Goal: Check status: Check status

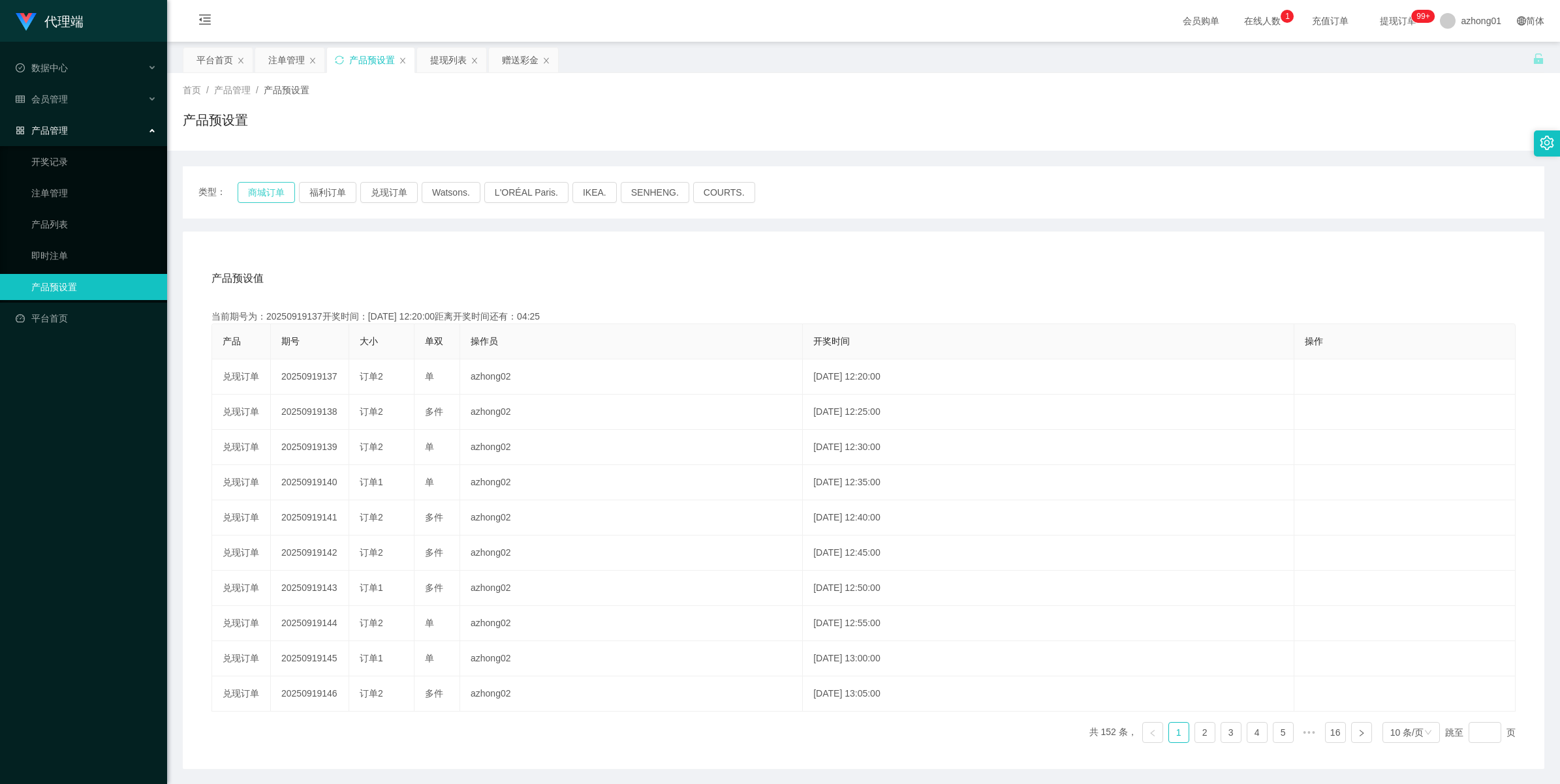
click at [260, 191] on button "商城订单" at bounding box center [266, 192] width 57 height 21
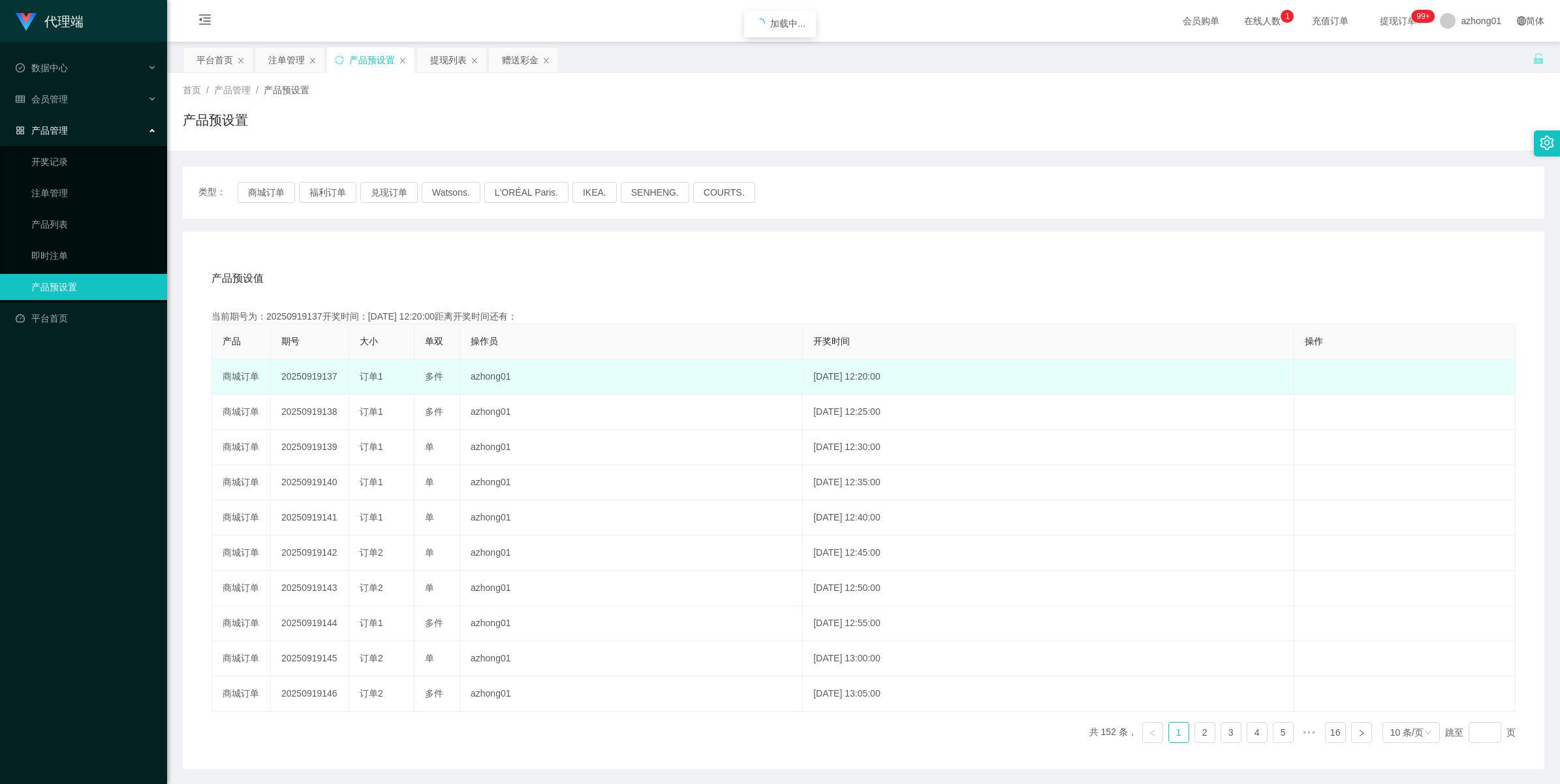
click at [326, 372] on td "20250919137" at bounding box center [310, 377] width 78 height 35
copy td "20250919137"
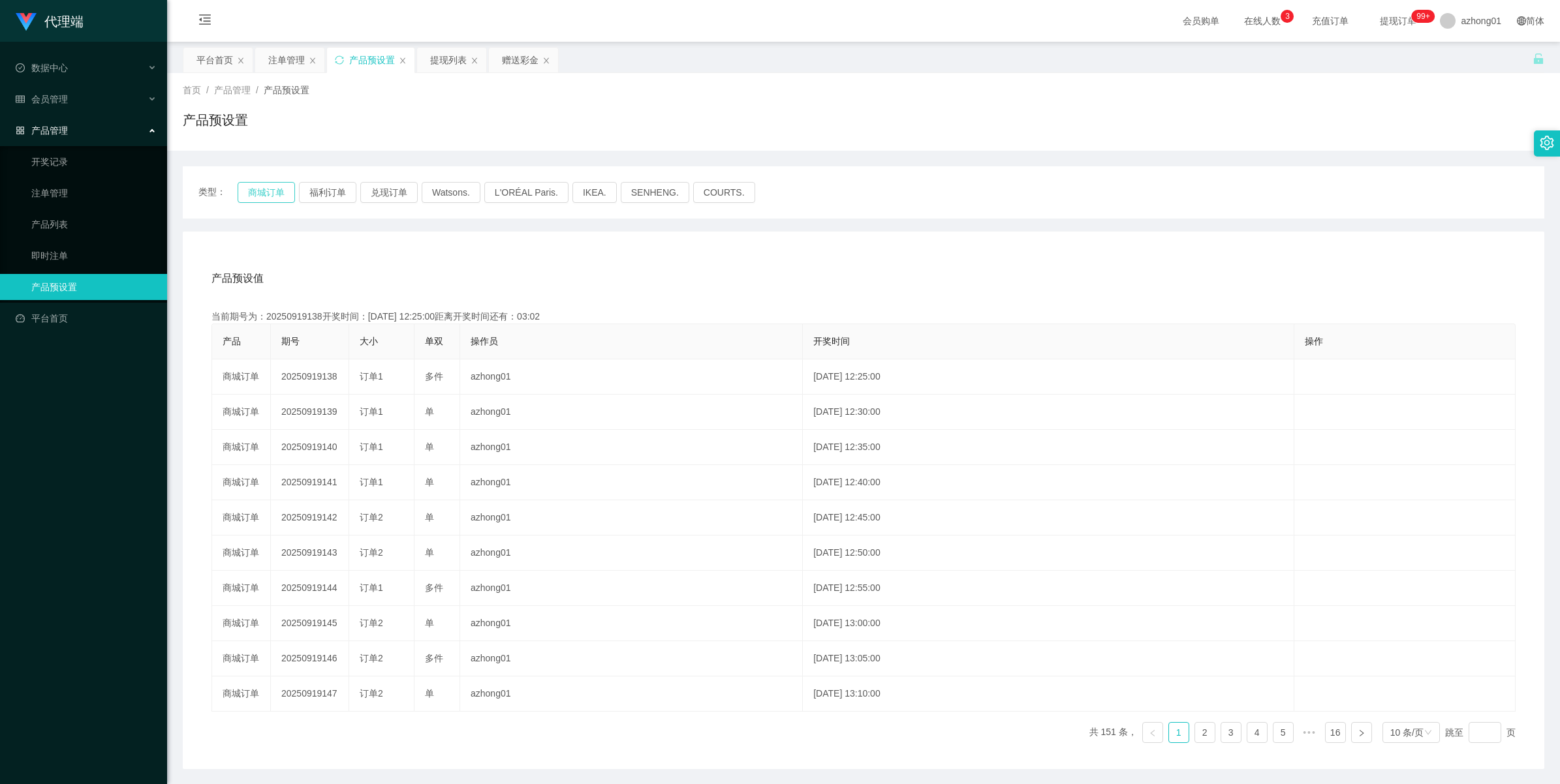
click at [262, 188] on button "商城订单" at bounding box center [266, 192] width 57 height 21
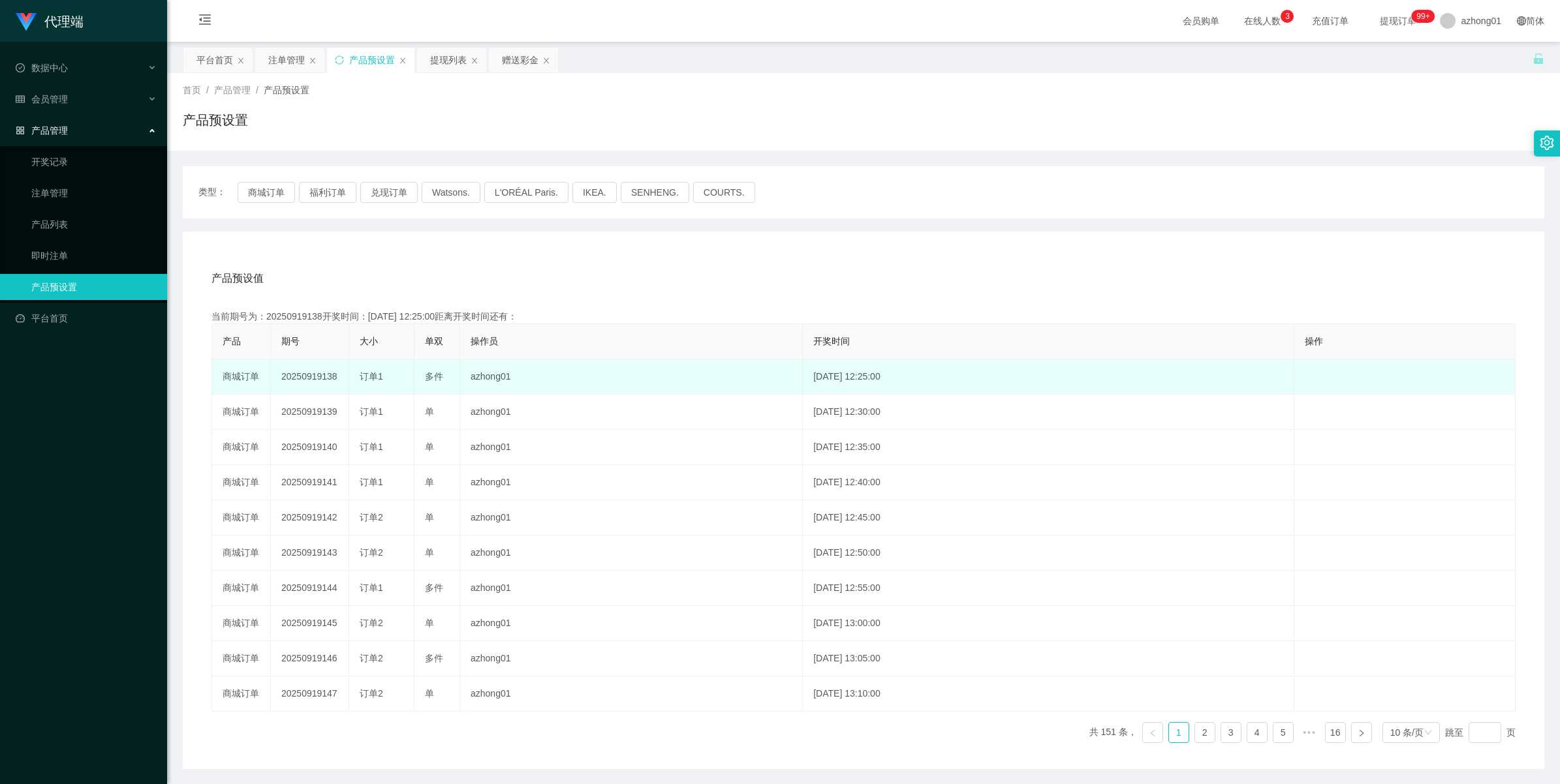
click at [302, 373] on td "20250919138" at bounding box center [310, 377] width 78 height 35
copy td "20250919138"
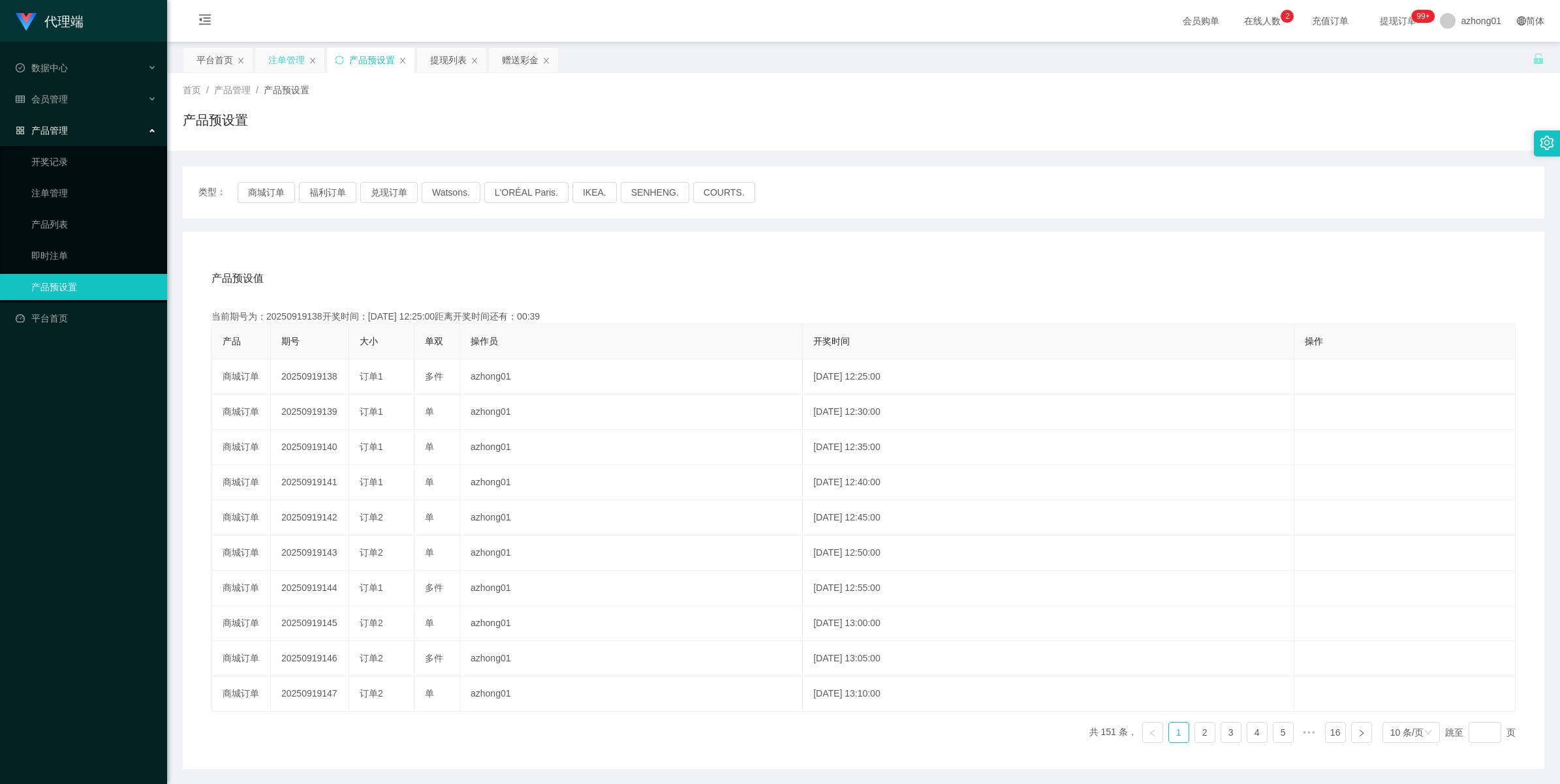
click at [284, 51] on div "注单管理" at bounding box center [287, 60] width 37 height 25
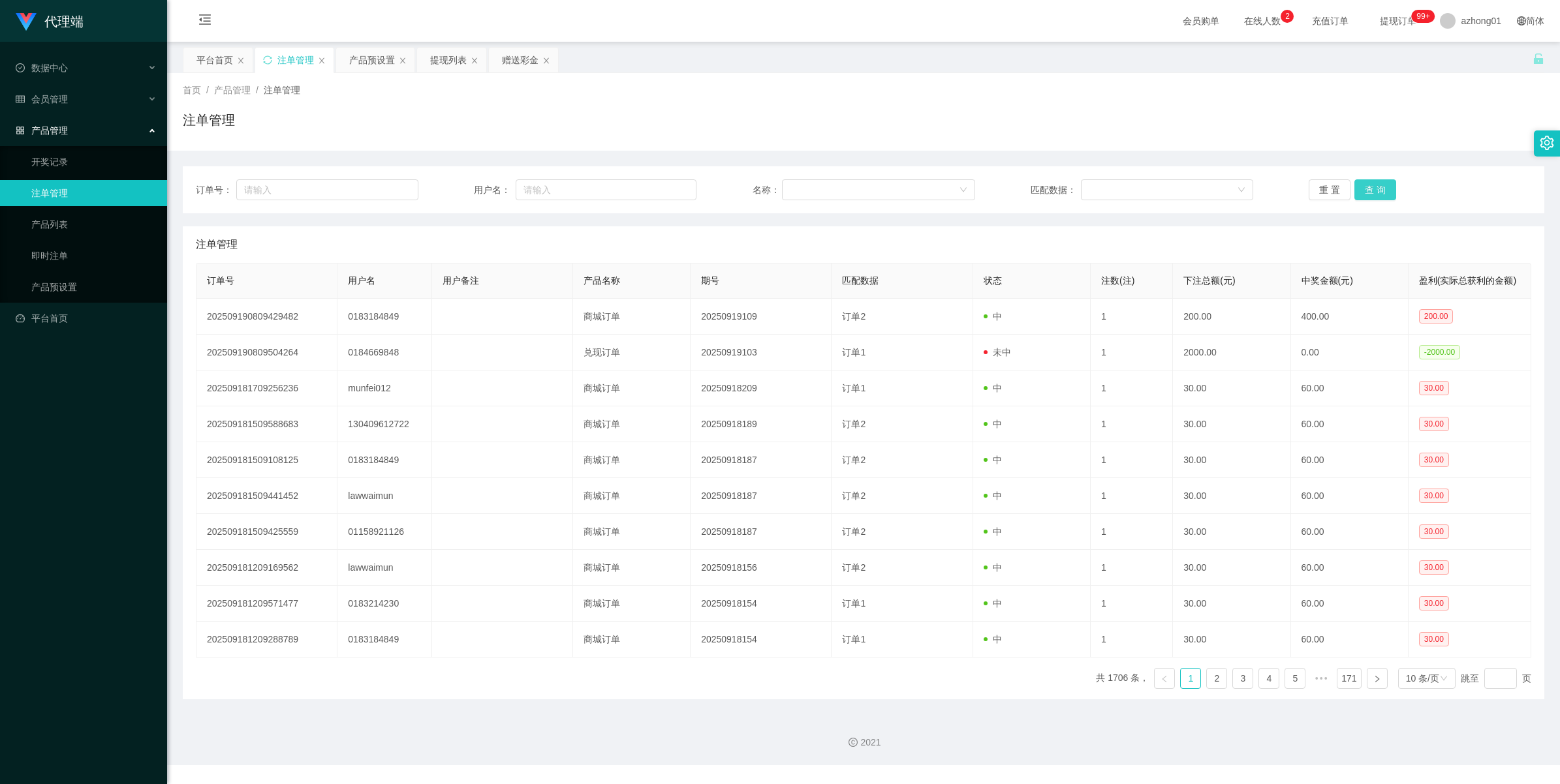
click at [1376, 197] on button "查 询" at bounding box center [1375, 190] width 42 height 21
click at [1376, 197] on div "重 置 查 询" at bounding box center [1420, 190] width 223 height 21
click at [1376, 197] on button "查 询" at bounding box center [1375, 190] width 42 height 21
click at [1376, 197] on div "重 置 查 询" at bounding box center [1420, 190] width 223 height 21
click at [1376, 197] on button "查 询" at bounding box center [1375, 190] width 42 height 21
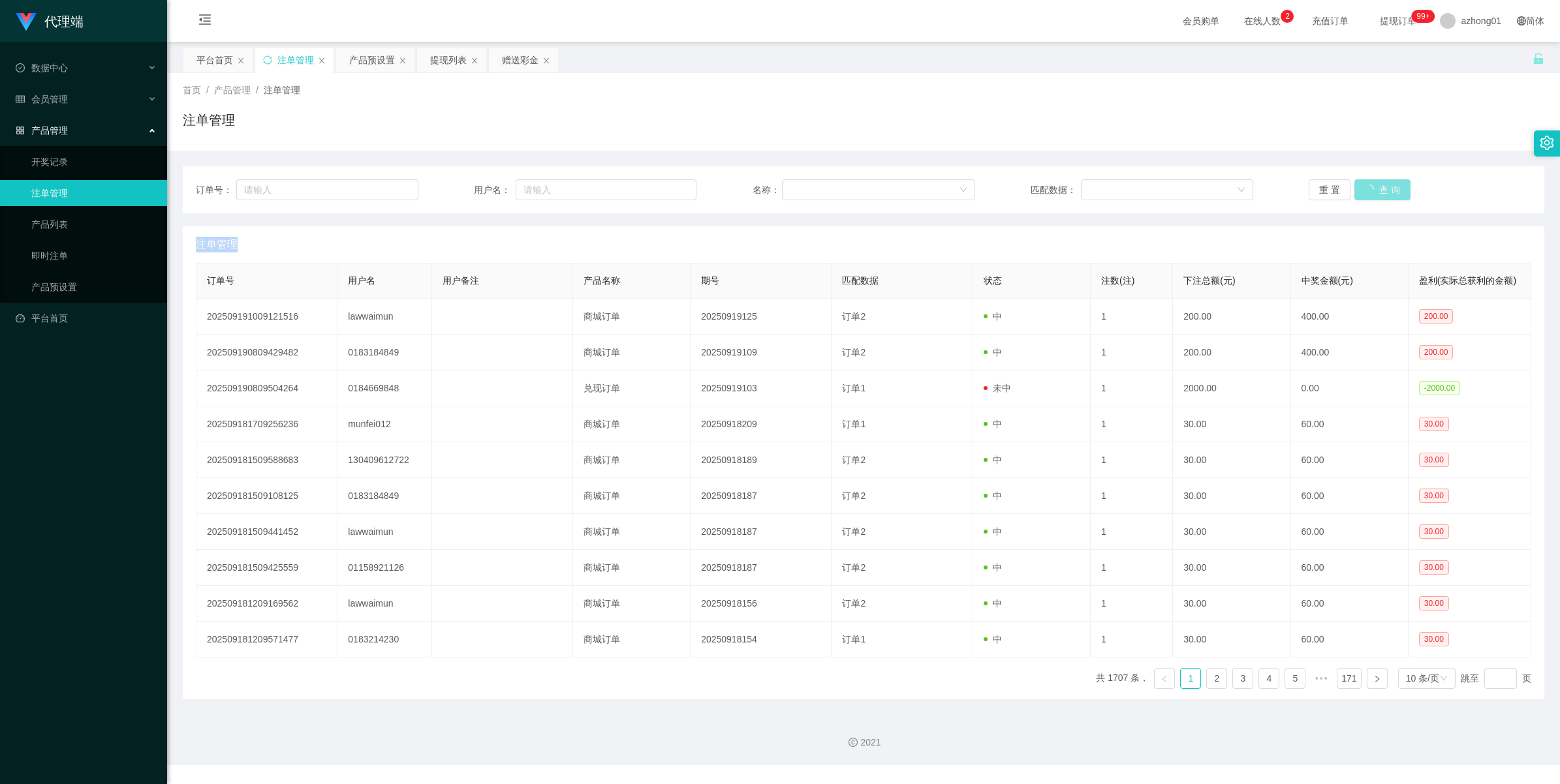
click at [1376, 197] on div "重 置 查 询" at bounding box center [1420, 190] width 223 height 21
click at [1376, 197] on button "查 询" at bounding box center [1383, 190] width 56 height 21
click at [1376, 197] on div "重 置 查 询" at bounding box center [1420, 190] width 223 height 21
click at [364, 56] on div "产品预设置" at bounding box center [372, 60] width 45 height 25
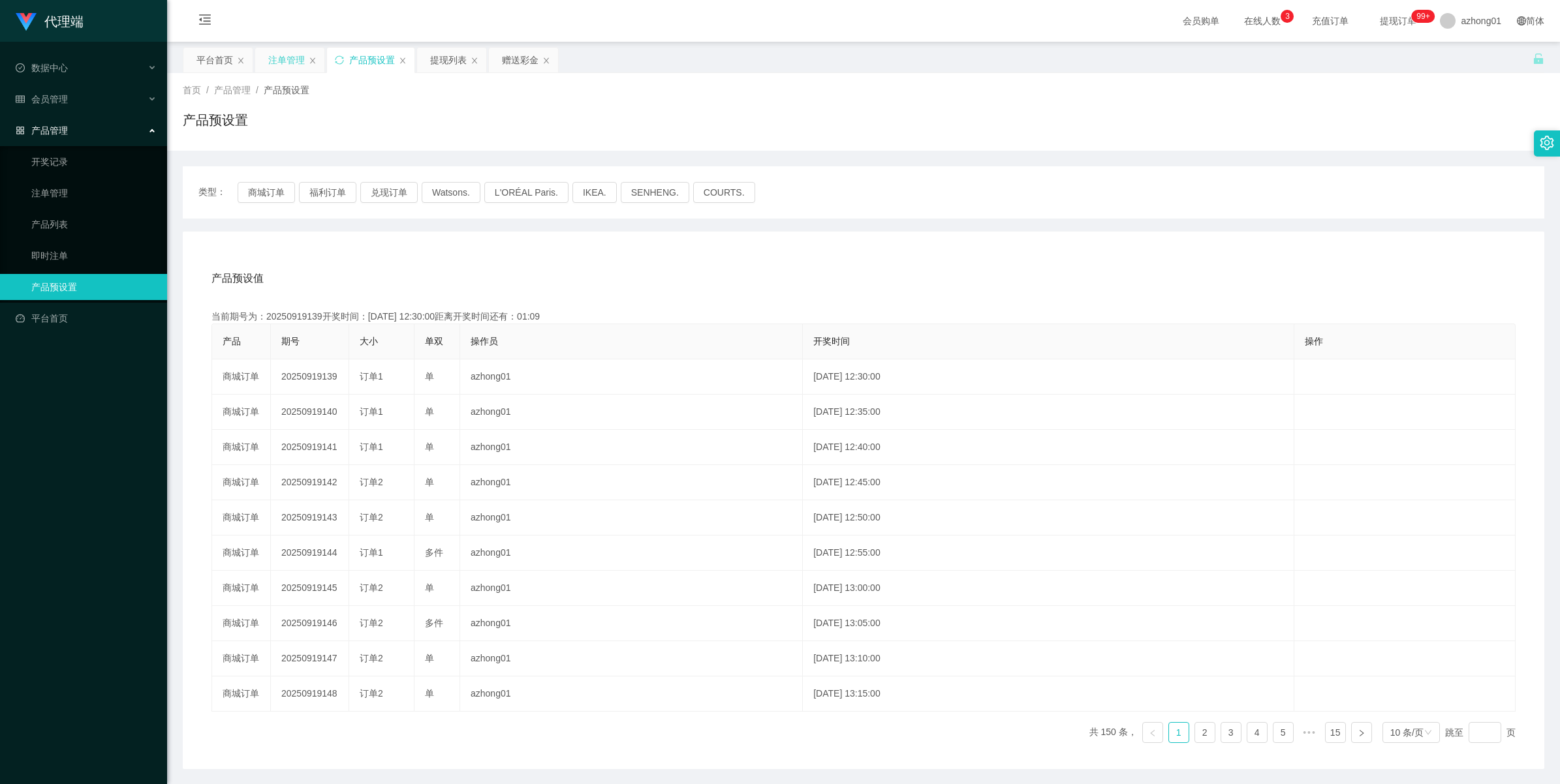
click at [292, 56] on div "注单管理" at bounding box center [287, 60] width 37 height 25
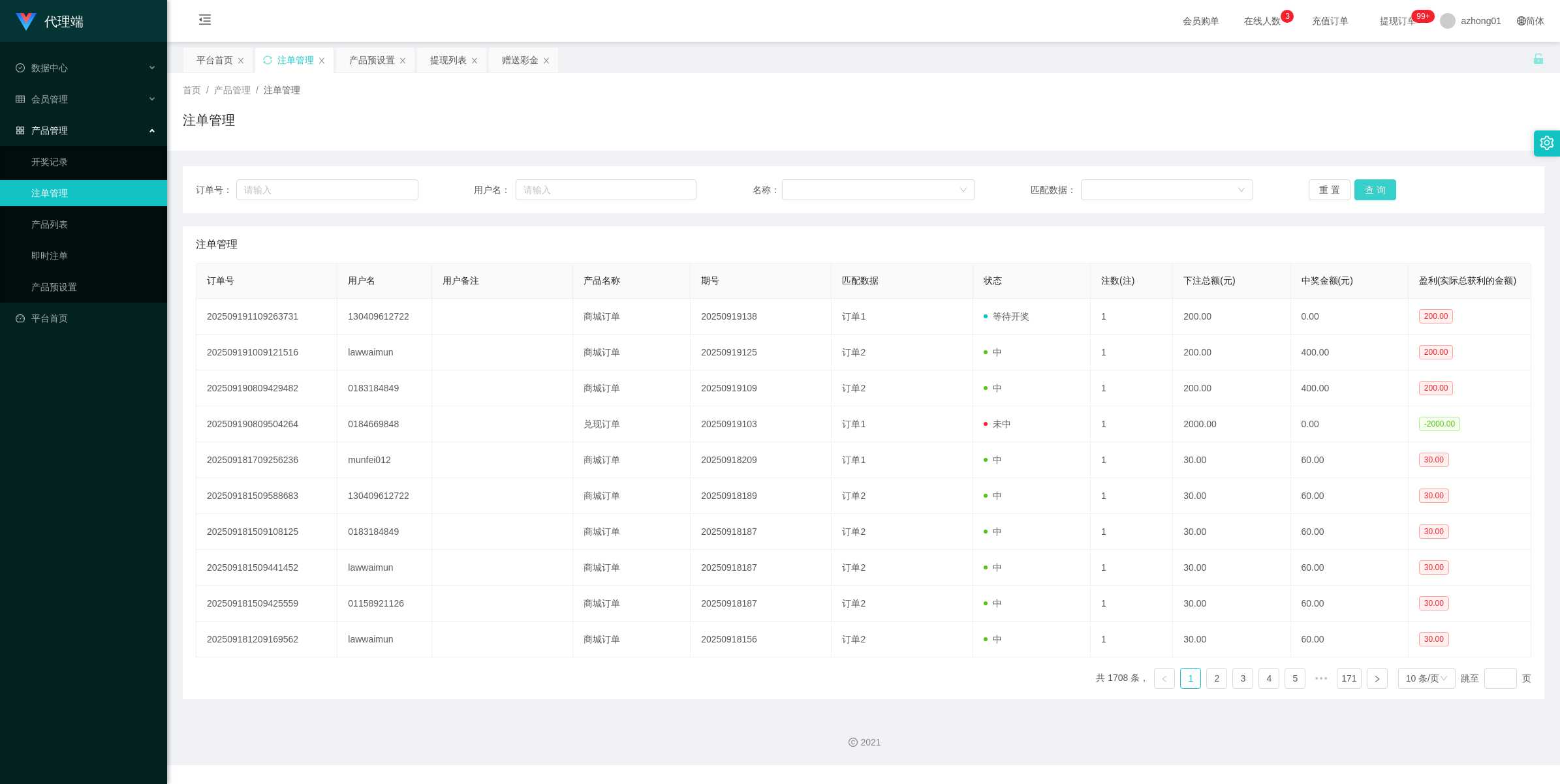
click at [1358, 191] on button "查 询" at bounding box center [1375, 190] width 42 height 21
click at [1358, 191] on div "重 置 查 询" at bounding box center [1420, 190] width 223 height 21
click at [1358, 191] on button "查 询" at bounding box center [1375, 190] width 42 height 21
click at [356, 52] on div "产品预设置" at bounding box center [372, 60] width 45 height 25
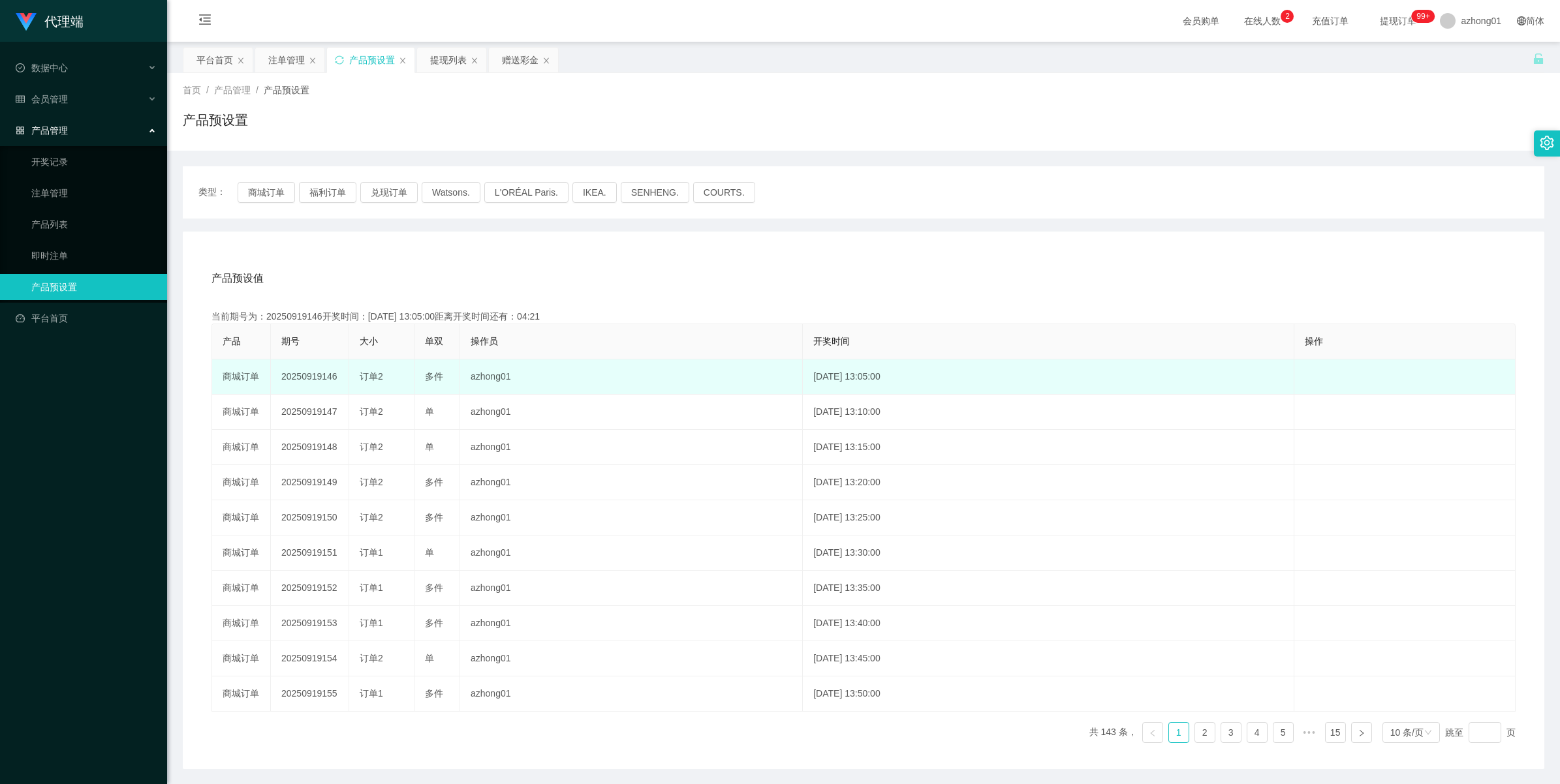
click at [290, 382] on td "20250919146" at bounding box center [310, 377] width 78 height 35
copy td "20250919146"
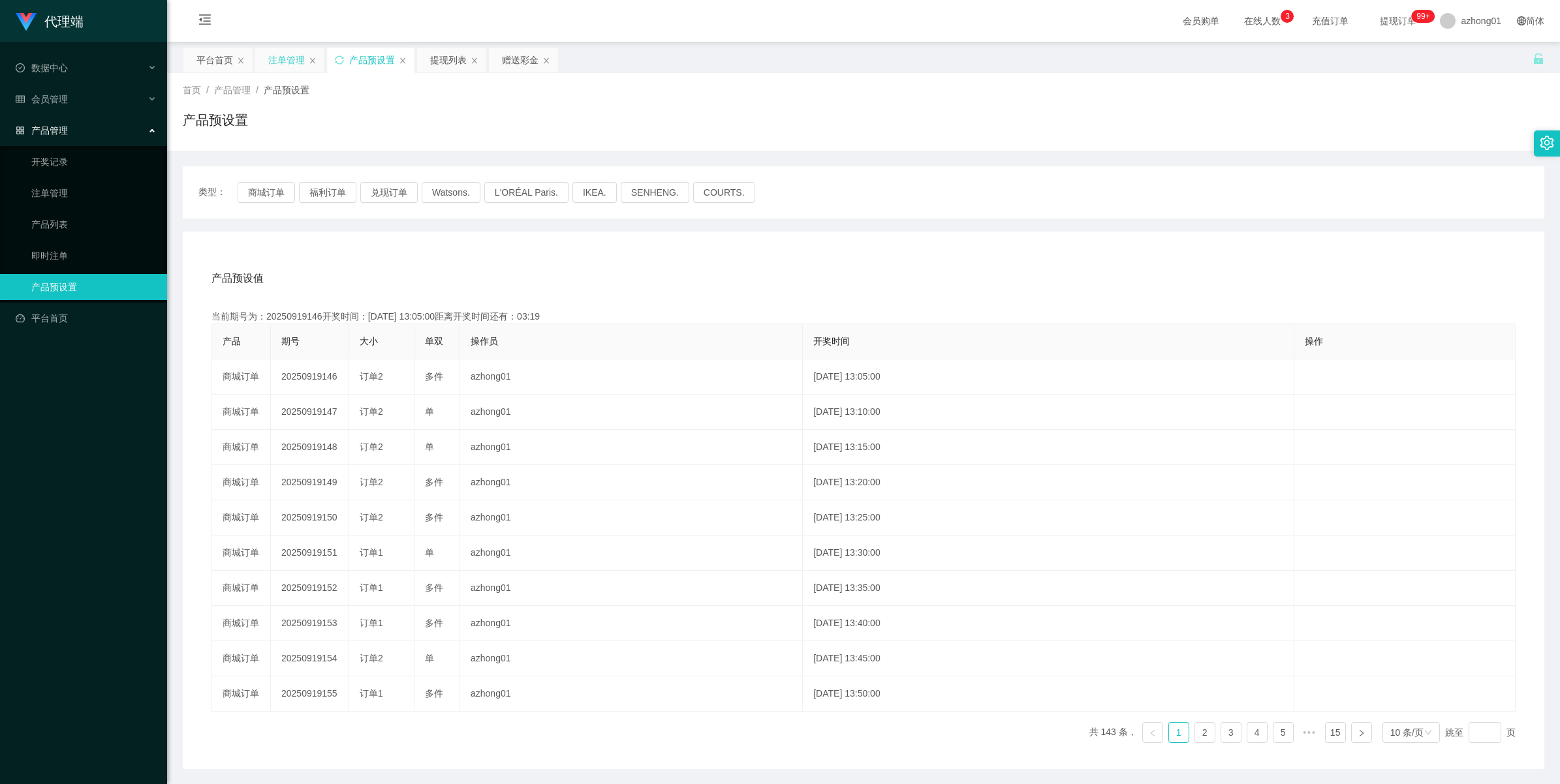
click at [274, 67] on div "注单管理" at bounding box center [287, 60] width 37 height 25
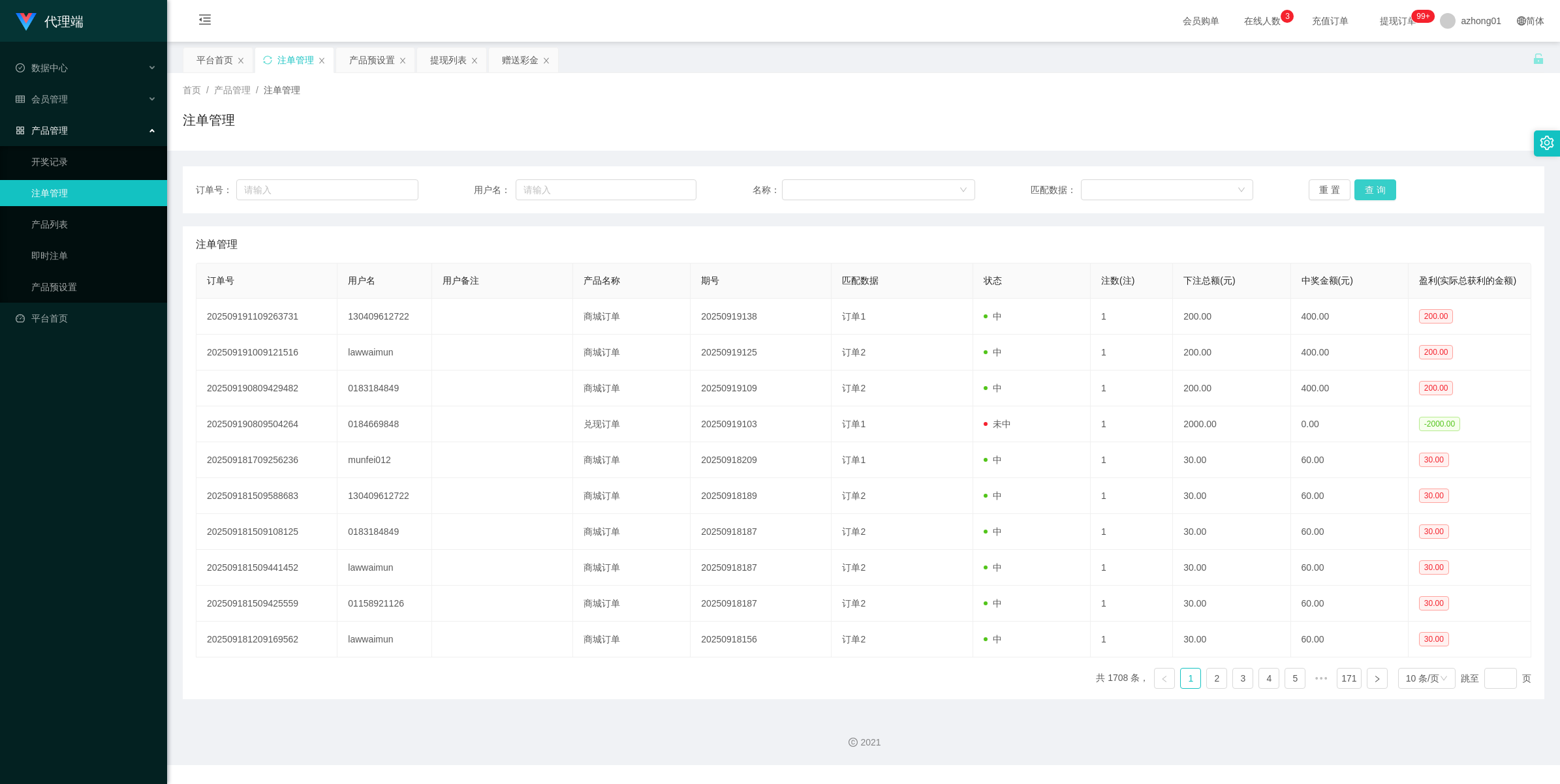
click at [1381, 191] on button "查 询" at bounding box center [1375, 190] width 42 height 21
click at [1381, 191] on div "重 置 查 询" at bounding box center [1420, 190] width 223 height 21
click at [1381, 191] on button "查 询" at bounding box center [1375, 190] width 42 height 21
click at [1381, 191] on div "重 置 查 询" at bounding box center [1420, 190] width 223 height 21
click at [1381, 191] on button "查 询" at bounding box center [1375, 190] width 42 height 21
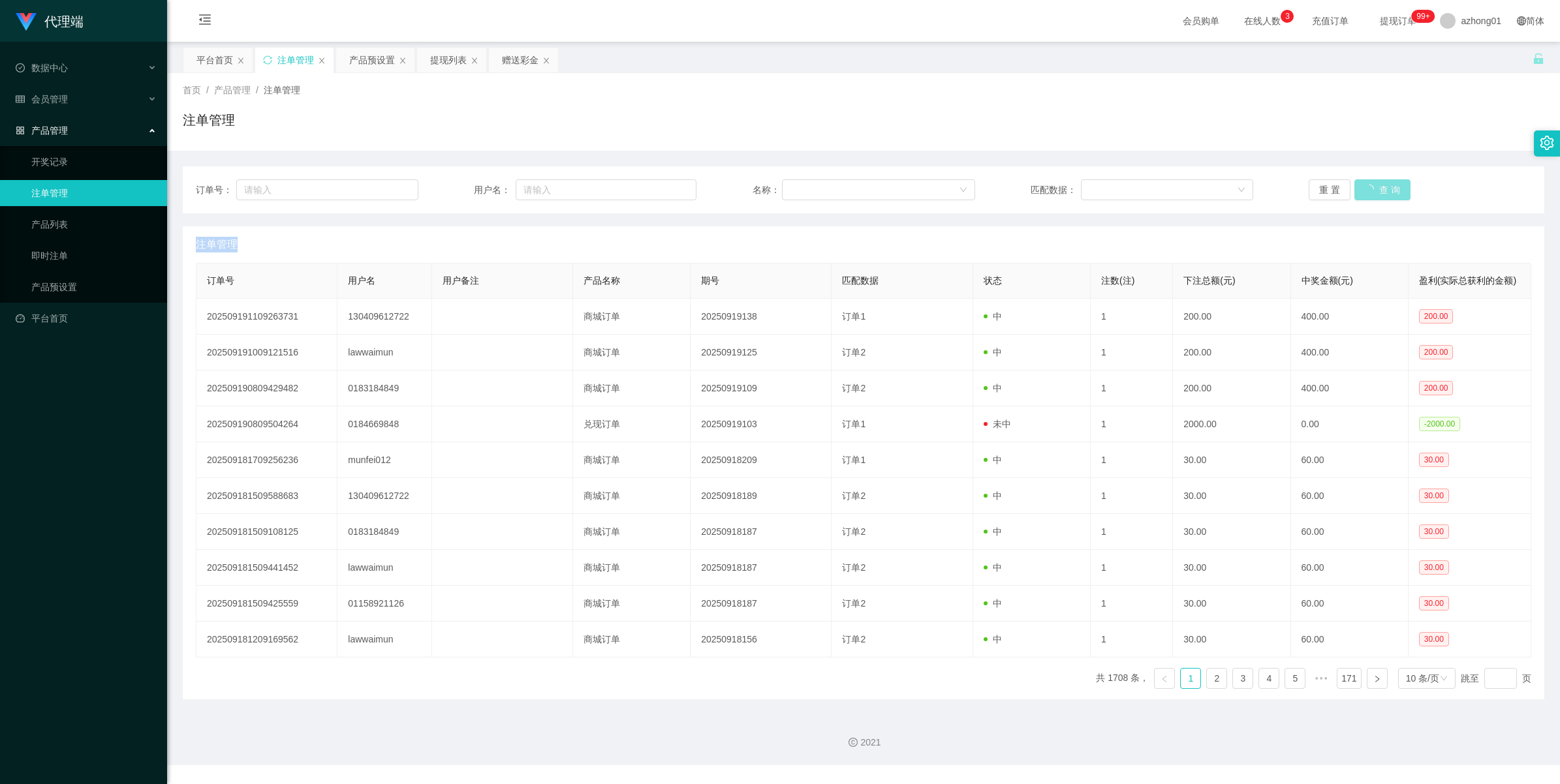
click at [1381, 191] on div "重 置 查 询" at bounding box center [1420, 190] width 223 height 21
click at [1381, 191] on button "查 询" at bounding box center [1375, 190] width 42 height 21
click at [1381, 191] on div "重 置 查 询" at bounding box center [1420, 190] width 223 height 21
click at [1381, 191] on button "查 询" at bounding box center [1375, 190] width 42 height 21
click at [1381, 191] on div "重 置 查 询" at bounding box center [1420, 190] width 223 height 21
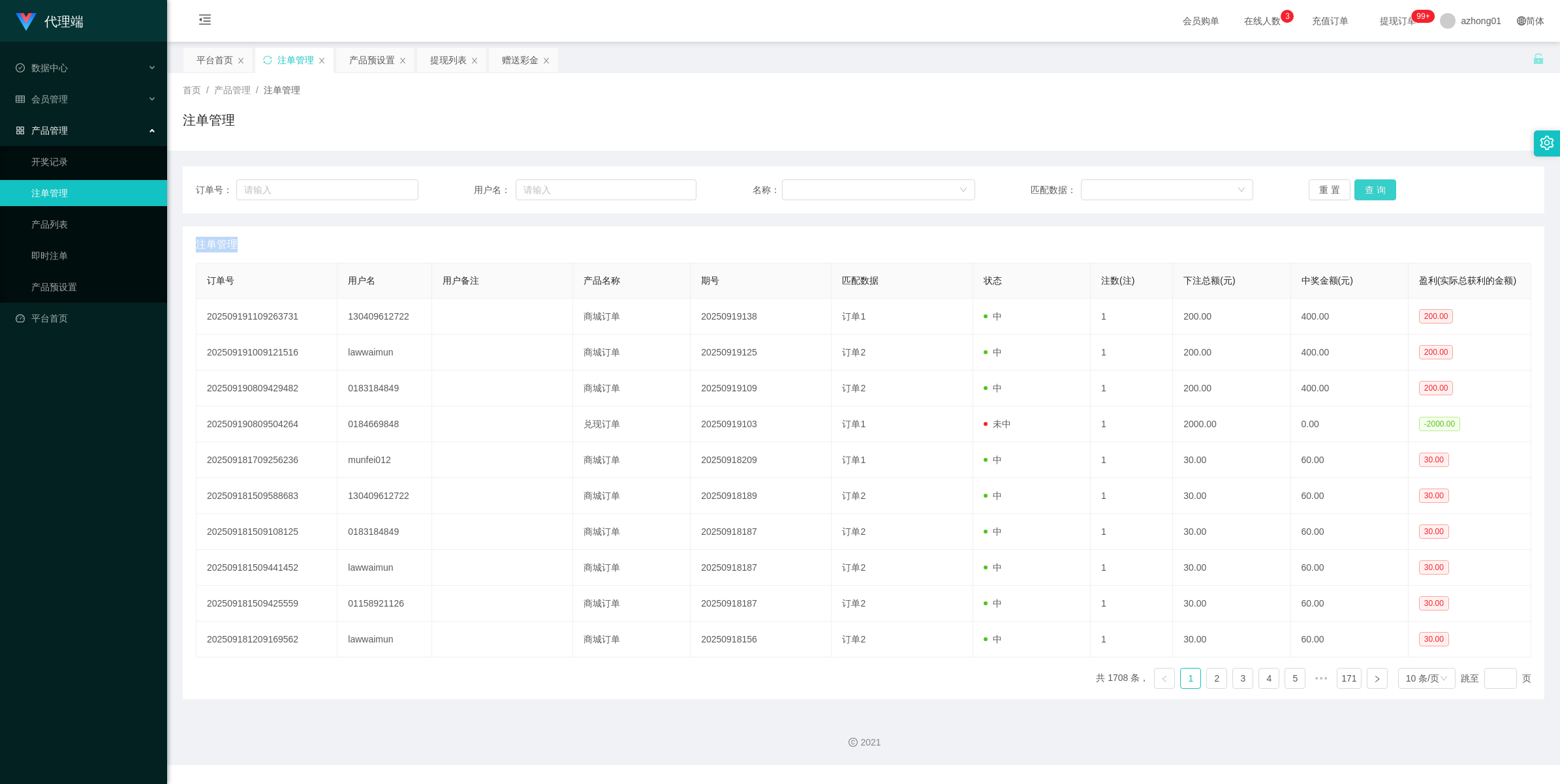
click at [1381, 191] on button "查 询" at bounding box center [1375, 190] width 42 height 21
click at [1381, 191] on div "重 置 查 询" at bounding box center [1420, 190] width 223 height 21
click at [1381, 191] on button "查 询" at bounding box center [1375, 190] width 42 height 21
click at [1381, 191] on div "重 置 查 询" at bounding box center [1420, 190] width 223 height 21
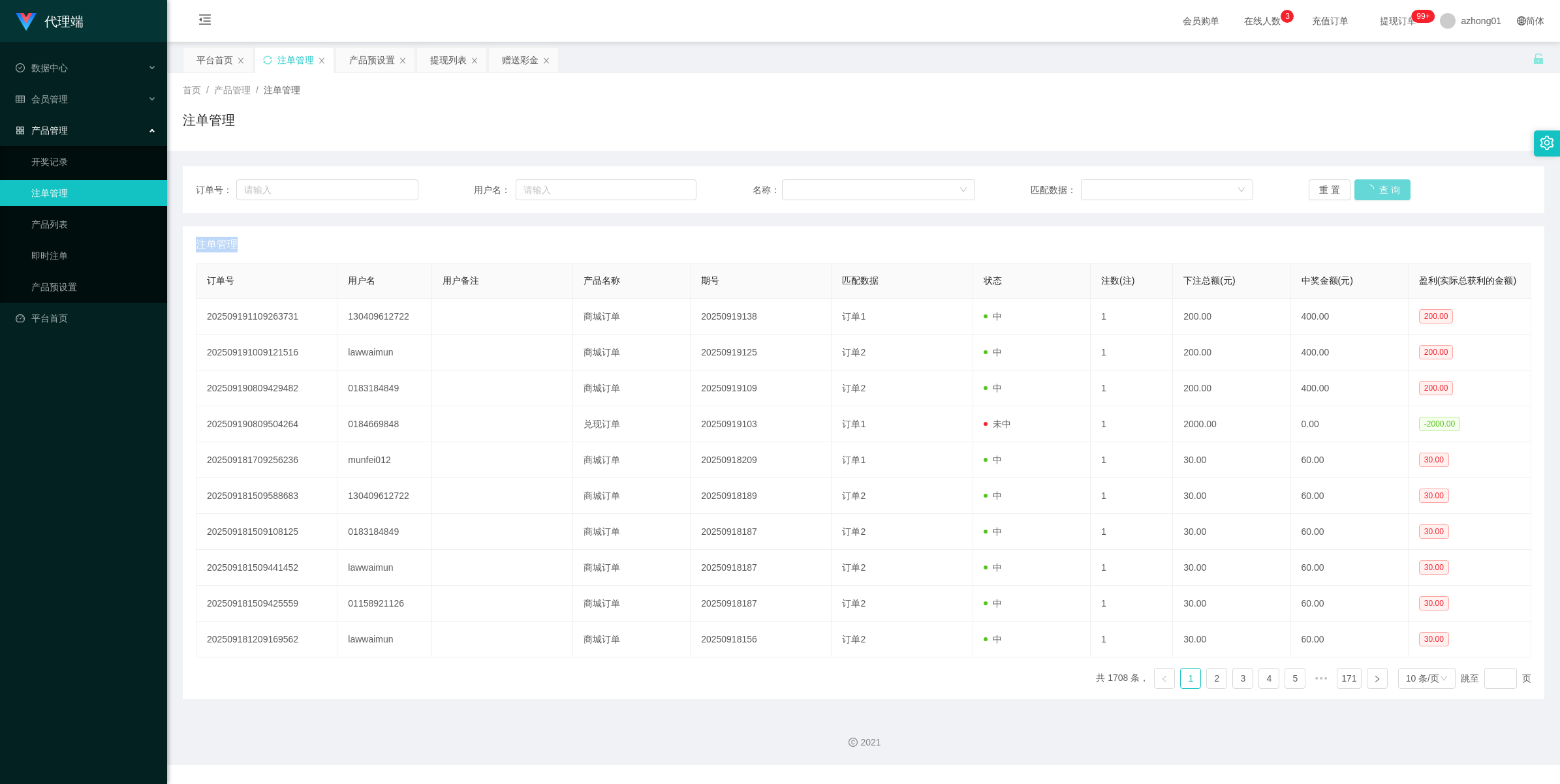
click at [1381, 191] on div "重 置 查 询" at bounding box center [1420, 190] width 223 height 21
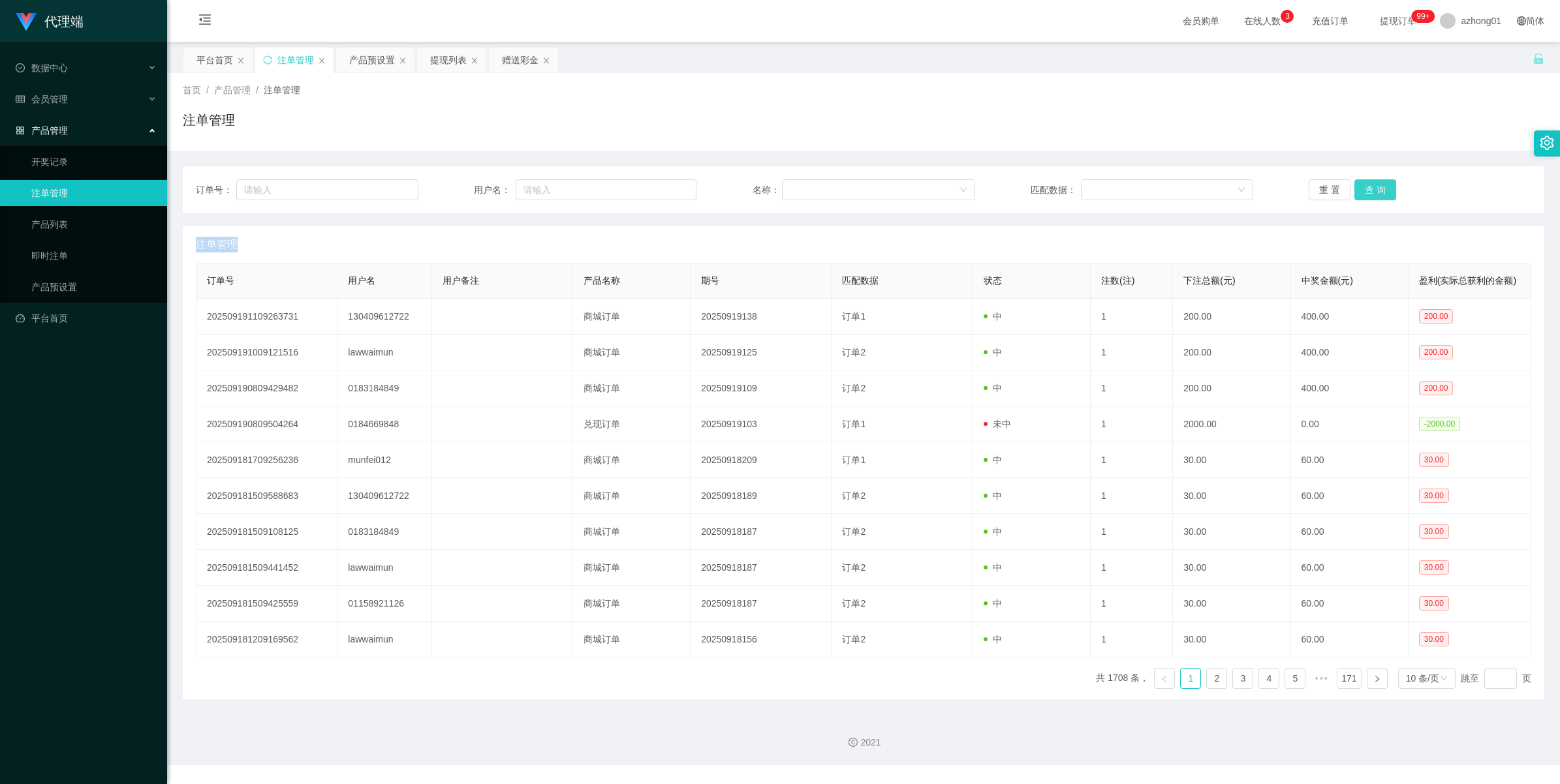
click at [1381, 191] on button "查 询" at bounding box center [1375, 190] width 42 height 21
click at [1381, 191] on div "重 置 查 询" at bounding box center [1420, 190] width 223 height 21
click at [1381, 191] on button "查 询" at bounding box center [1375, 190] width 42 height 21
click at [1381, 191] on div "重 置 查 询" at bounding box center [1420, 190] width 223 height 21
click at [1381, 191] on button "查 询" at bounding box center [1383, 190] width 56 height 21
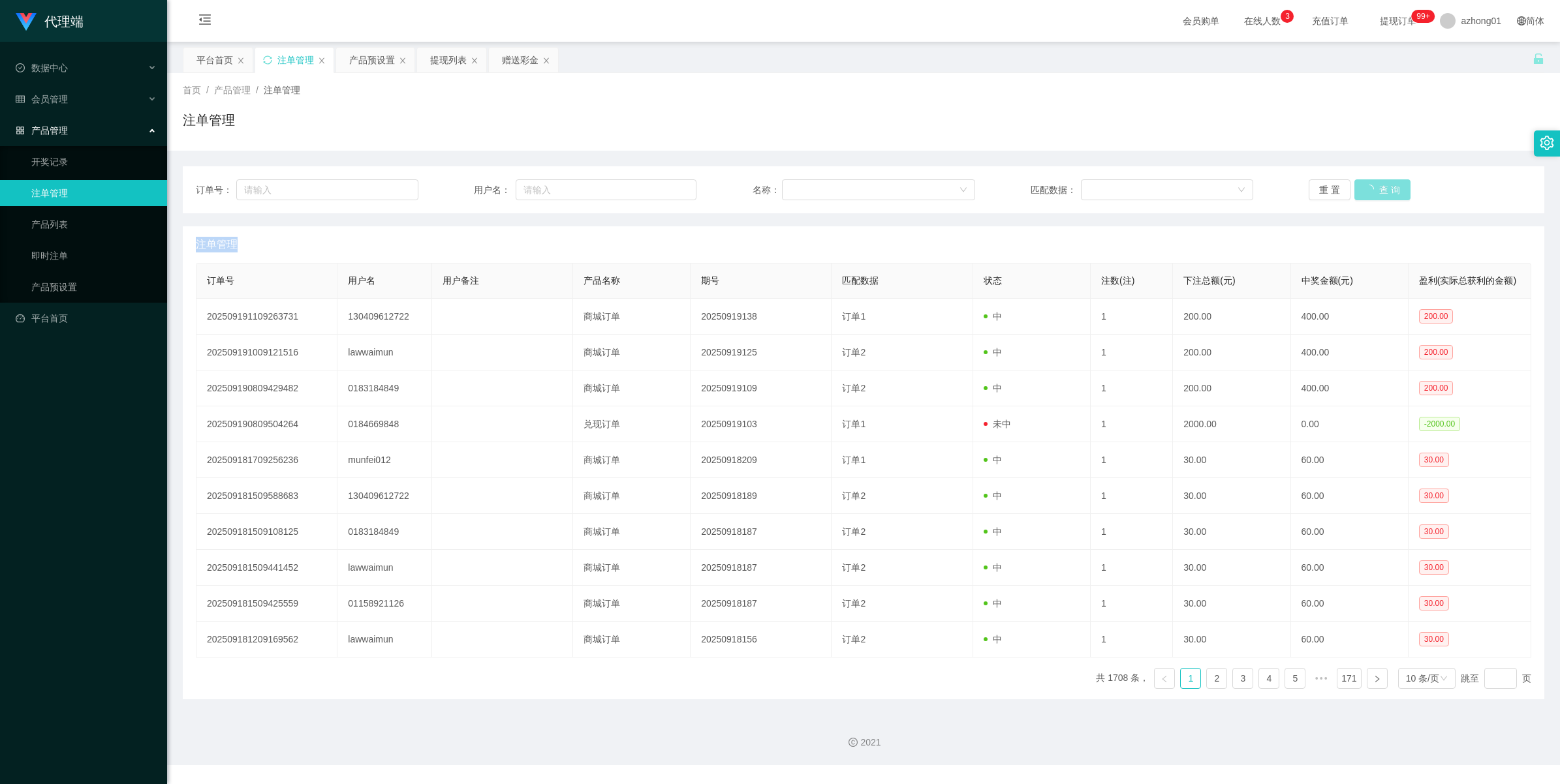
click at [1381, 191] on div "重 置 查 询" at bounding box center [1420, 190] width 223 height 21
click at [1381, 191] on button "查 询" at bounding box center [1375, 190] width 42 height 21
click at [1381, 191] on div "重 置 查 询" at bounding box center [1420, 190] width 223 height 21
click at [1381, 191] on button "查 询" at bounding box center [1375, 190] width 42 height 21
click at [1381, 191] on div "重 置 查 询" at bounding box center [1420, 190] width 223 height 21
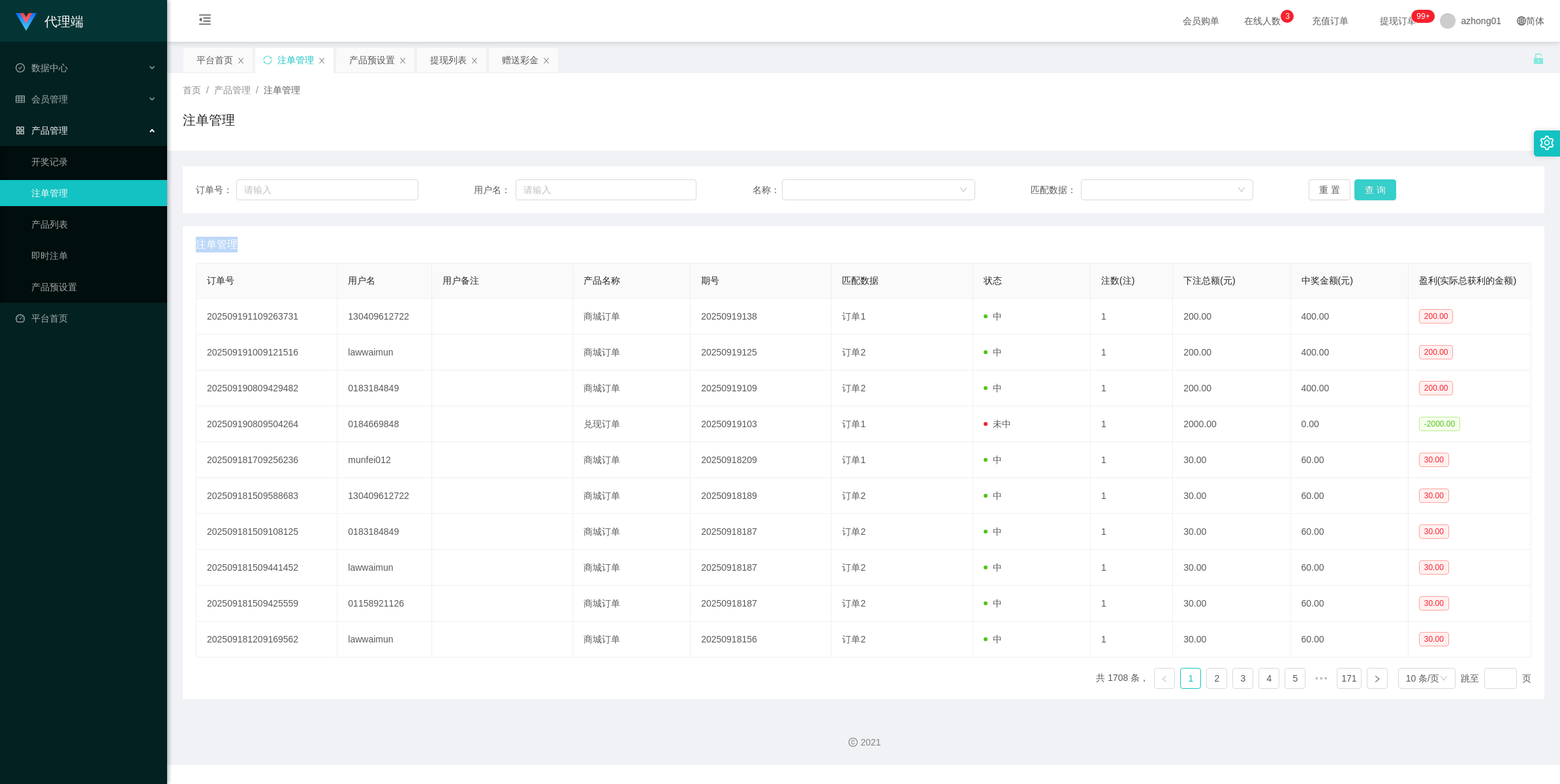
click at [1381, 191] on button "查 询" at bounding box center [1375, 190] width 42 height 21
click at [1381, 191] on div "重 置 查 询" at bounding box center [1420, 190] width 223 height 21
click at [1381, 191] on button "查 询" at bounding box center [1375, 190] width 42 height 21
click at [1381, 191] on div "重 置 查 询" at bounding box center [1420, 190] width 223 height 21
click at [1381, 191] on button "查 询" at bounding box center [1375, 190] width 42 height 21
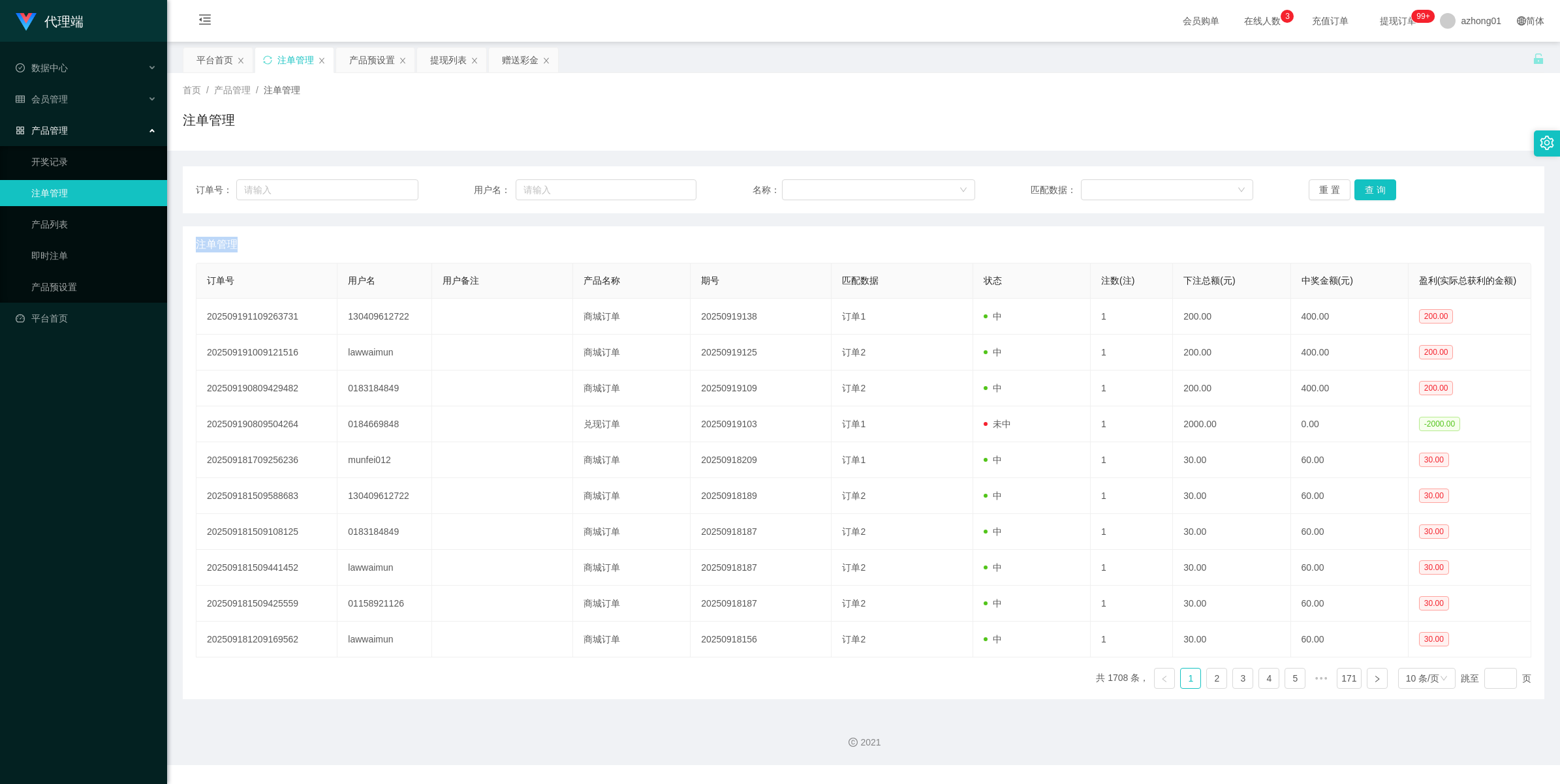
click at [1381, 191] on div "重 置 查 询" at bounding box center [1420, 190] width 223 height 21
click at [1381, 191] on button "查 询" at bounding box center [1383, 190] width 56 height 21
click at [1381, 191] on div "重 置 查 询" at bounding box center [1420, 190] width 223 height 21
click at [1381, 191] on button "查 询" at bounding box center [1375, 190] width 42 height 21
click at [1381, 191] on div "重 置 查 询" at bounding box center [1420, 190] width 223 height 21
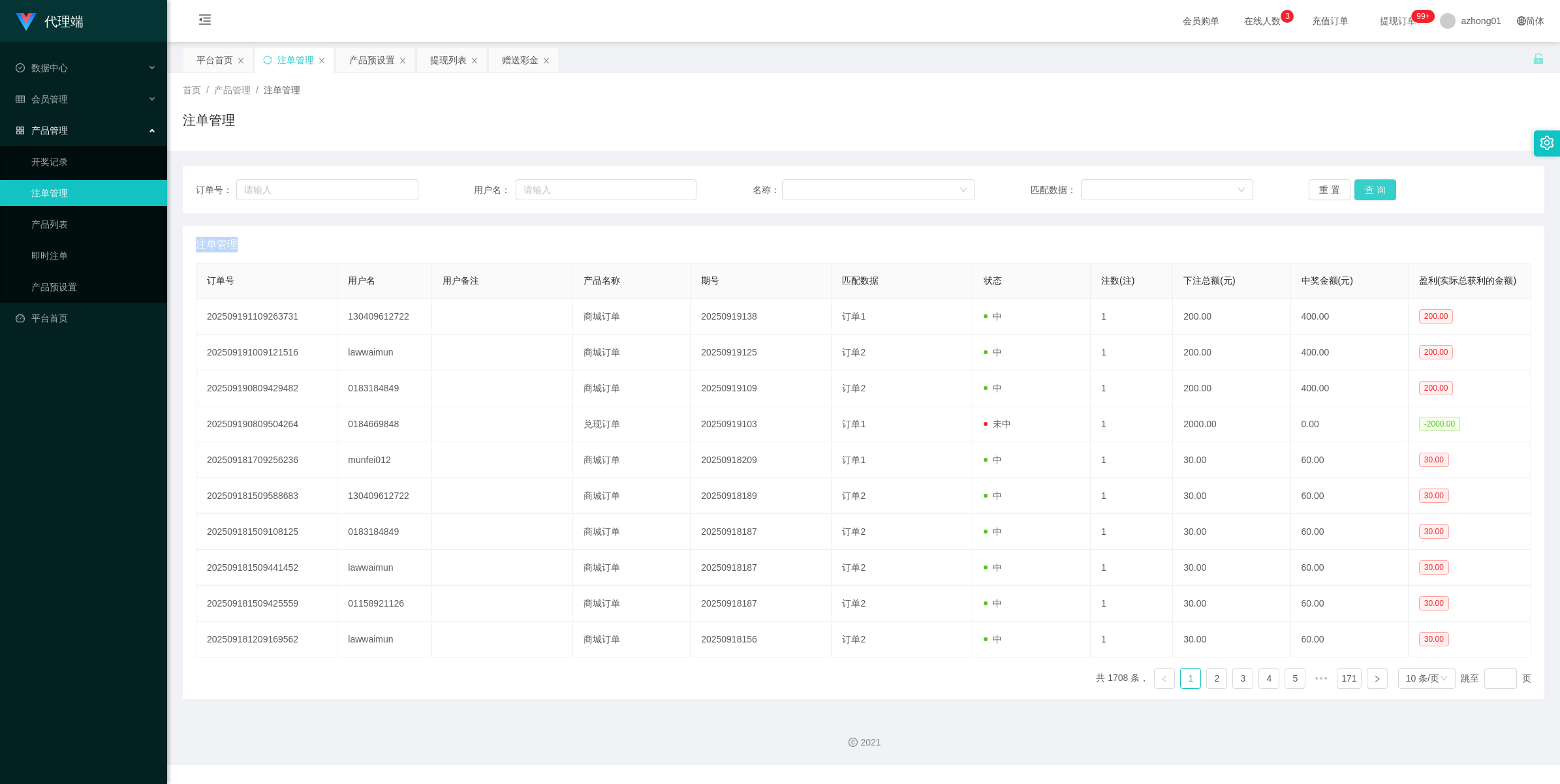
click at [1381, 191] on button "查 询" at bounding box center [1375, 190] width 42 height 21
click at [1381, 191] on div "重 置 查 询" at bounding box center [1420, 190] width 223 height 21
click at [1381, 191] on button "查 询" at bounding box center [1383, 190] width 56 height 21
click at [1381, 191] on div "重 置 查 询" at bounding box center [1420, 190] width 223 height 21
click at [1375, 191] on button "查 询" at bounding box center [1375, 190] width 42 height 21
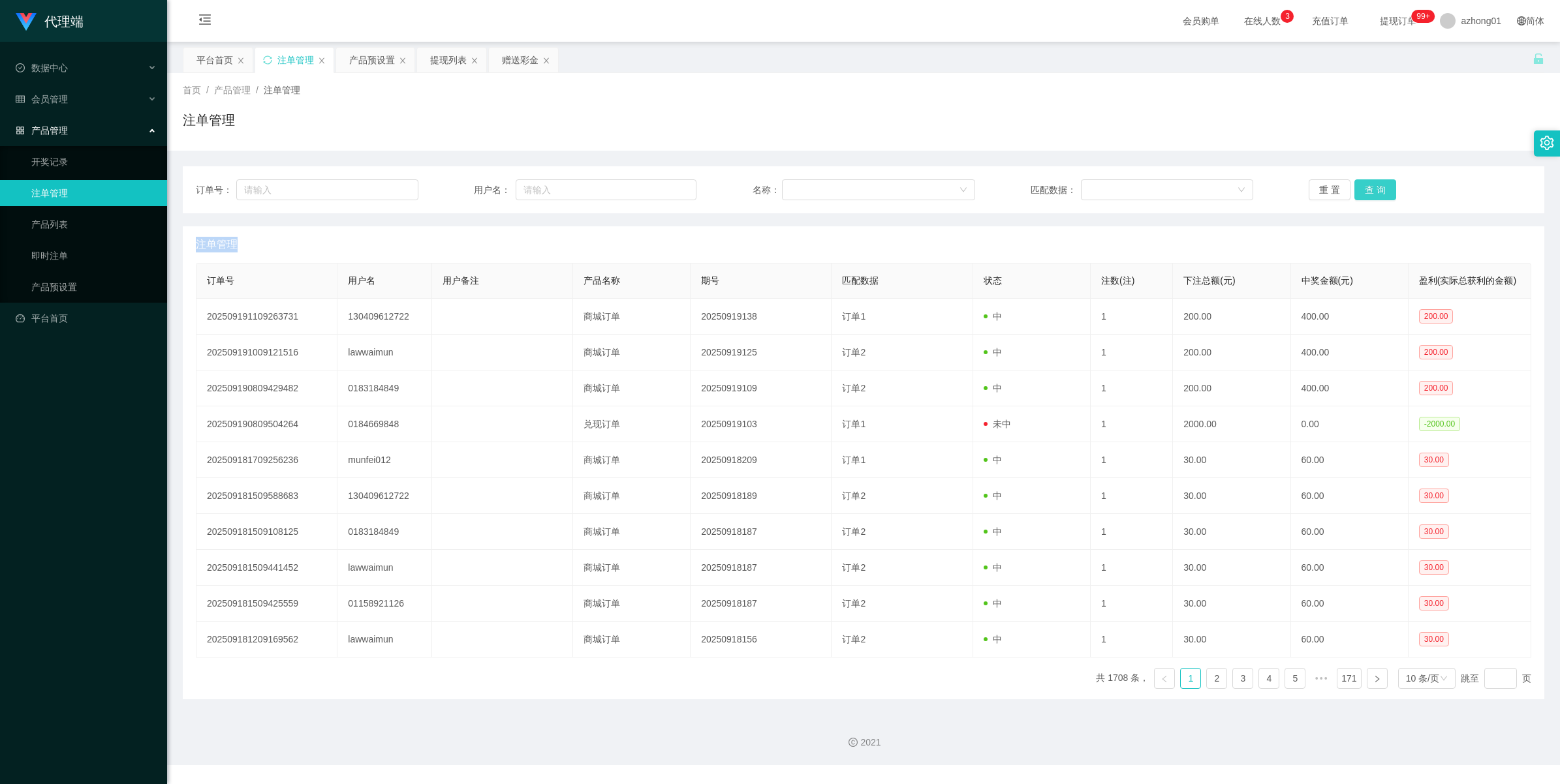
click at [1375, 191] on button "查 询" at bounding box center [1375, 190] width 42 height 21
click at [1358, 186] on button "查 询" at bounding box center [1375, 190] width 42 height 21
click at [1358, 186] on div "重 置 查 询" at bounding box center [1420, 190] width 223 height 21
click at [1358, 186] on button "查 询" at bounding box center [1375, 190] width 42 height 21
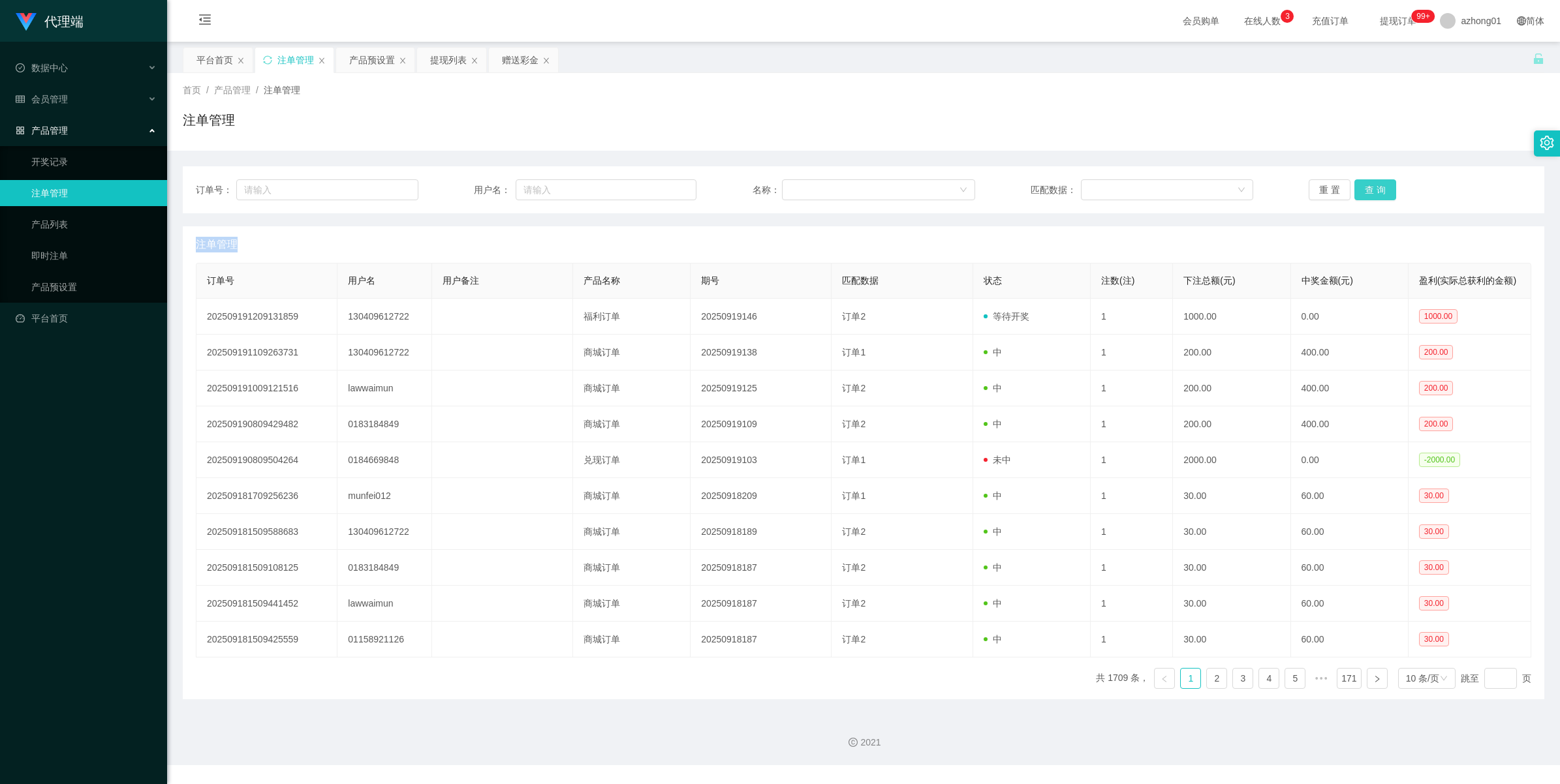
click at [1358, 186] on button "查 询" at bounding box center [1375, 190] width 42 height 21
click at [1358, 186] on div "重 置 查 询" at bounding box center [1420, 190] width 223 height 21
click at [1358, 186] on button "查 询" at bounding box center [1375, 190] width 42 height 21
click at [1358, 186] on div "重 置 查 询" at bounding box center [1420, 190] width 223 height 21
click at [1358, 186] on button "查 询" at bounding box center [1383, 190] width 56 height 21
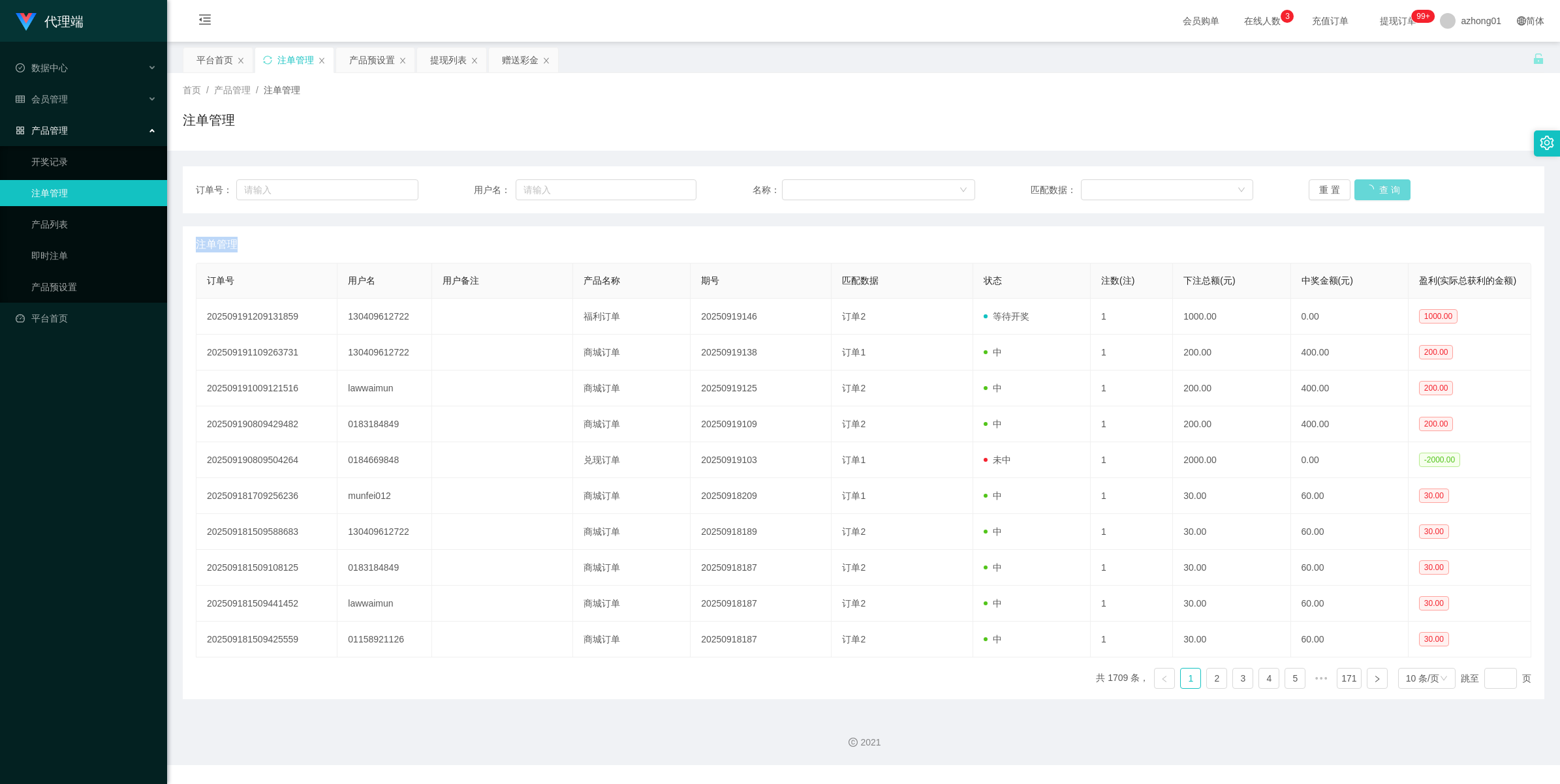
click at [1358, 186] on div "重 置 查 询" at bounding box center [1420, 190] width 223 height 21
click at [1358, 186] on button "查 询" at bounding box center [1375, 190] width 42 height 21
click at [1358, 186] on div "重 置 查 询" at bounding box center [1420, 190] width 223 height 21
click at [1369, 187] on button "查 询" at bounding box center [1375, 190] width 42 height 21
click at [1369, 187] on div "重 置 查 询" at bounding box center [1420, 190] width 223 height 21
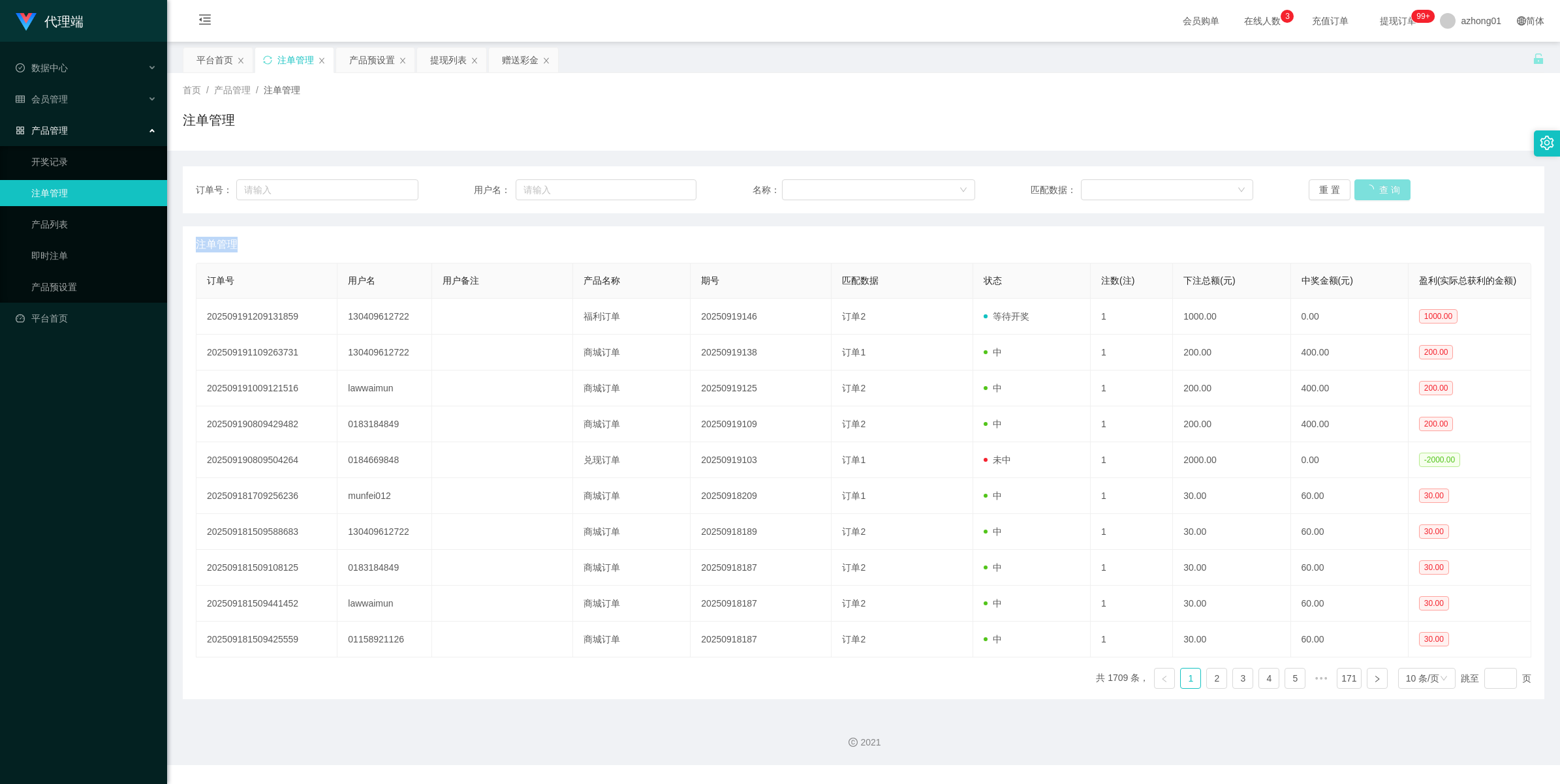
click at [1369, 187] on button "查 询" at bounding box center [1383, 190] width 56 height 21
click at [1369, 187] on button "查 询" at bounding box center [1375, 190] width 42 height 21
click at [1369, 187] on div "重 置 查 询" at bounding box center [1420, 190] width 223 height 21
click at [1369, 187] on button "查 询" at bounding box center [1375, 190] width 42 height 21
click at [1369, 187] on div "重 置 查 询" at bounding box center [1420, 190] width 223 height 21
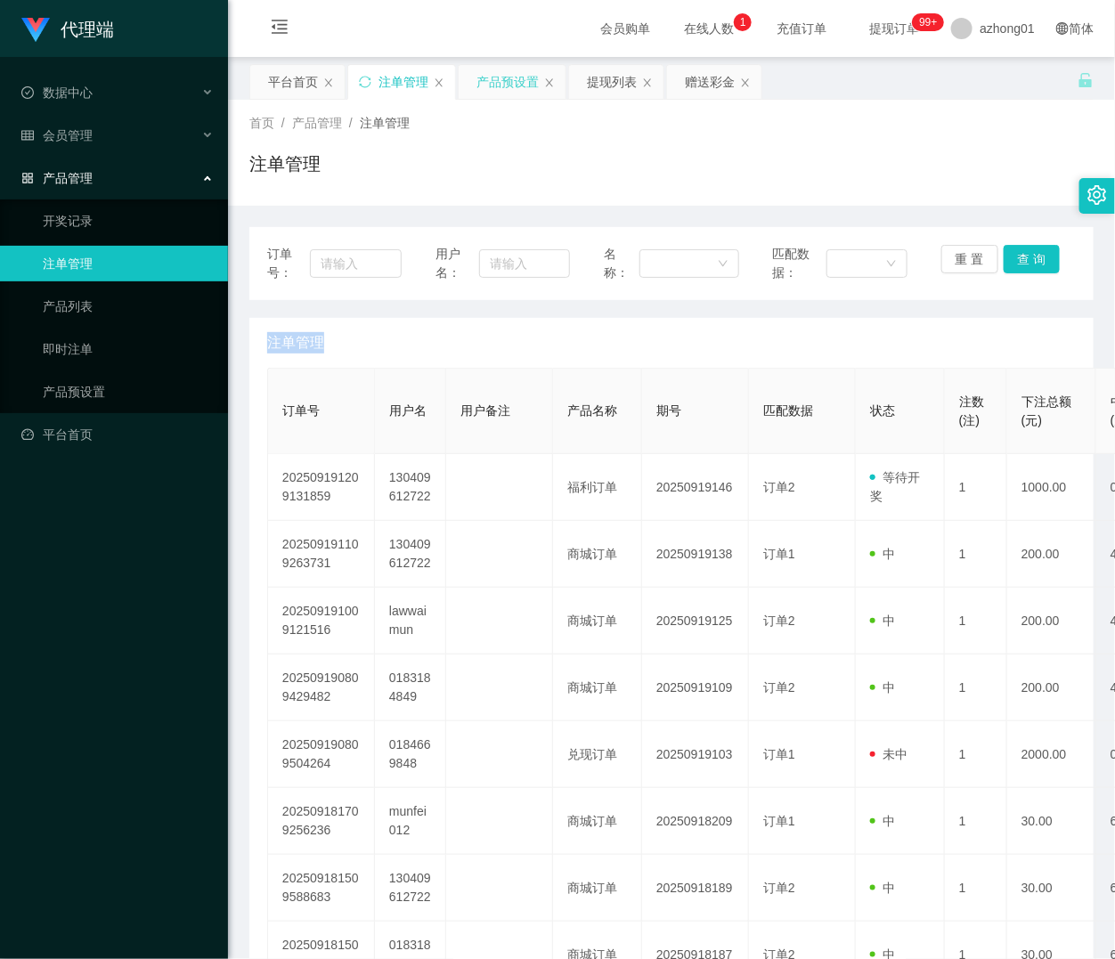
click at [485, 91] on div "产品预设置" at bounding box center [507, 82] width 62 height 34
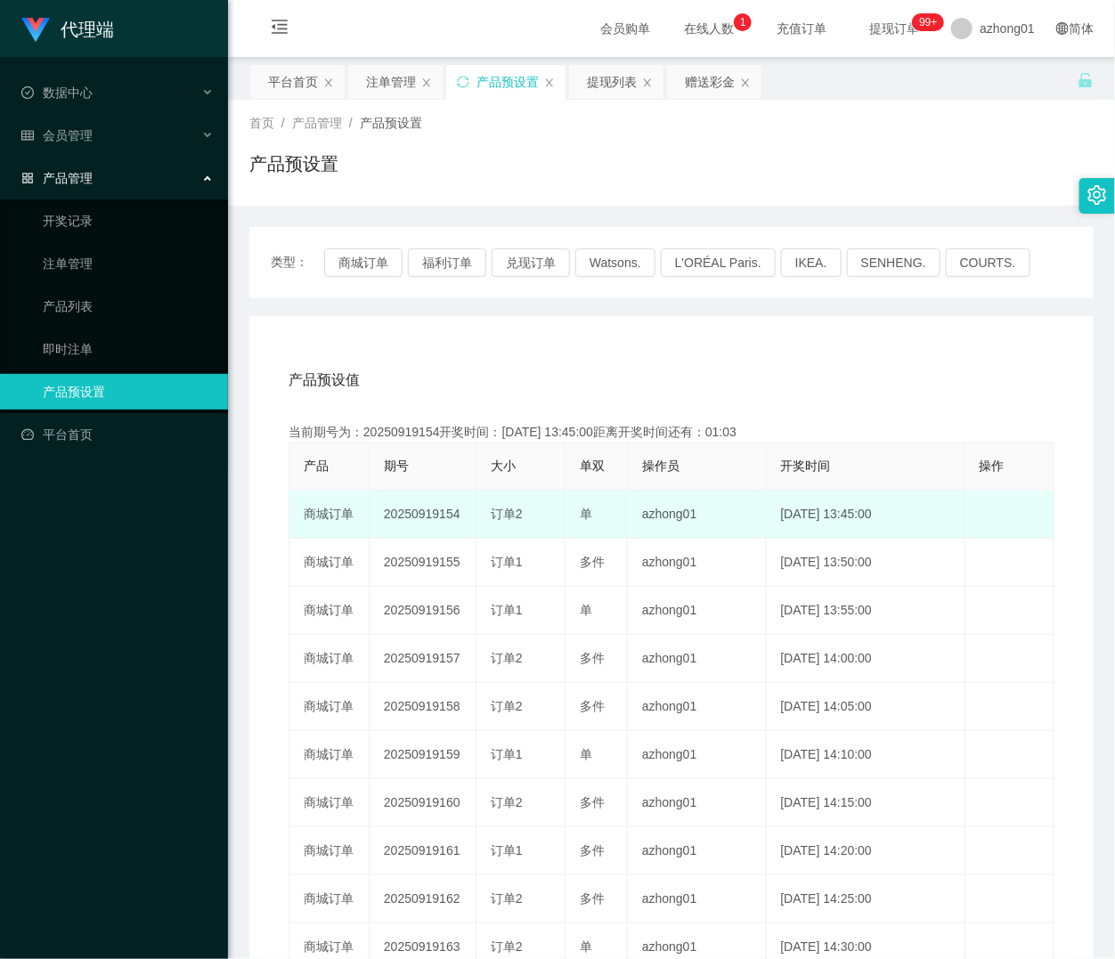
click at [401, 519] on td "20250919154" at bounding box center [423, 515] width 107 height 48
copy td "20250919154"
